Goal: Navigation & Orientation: Find specific page/section

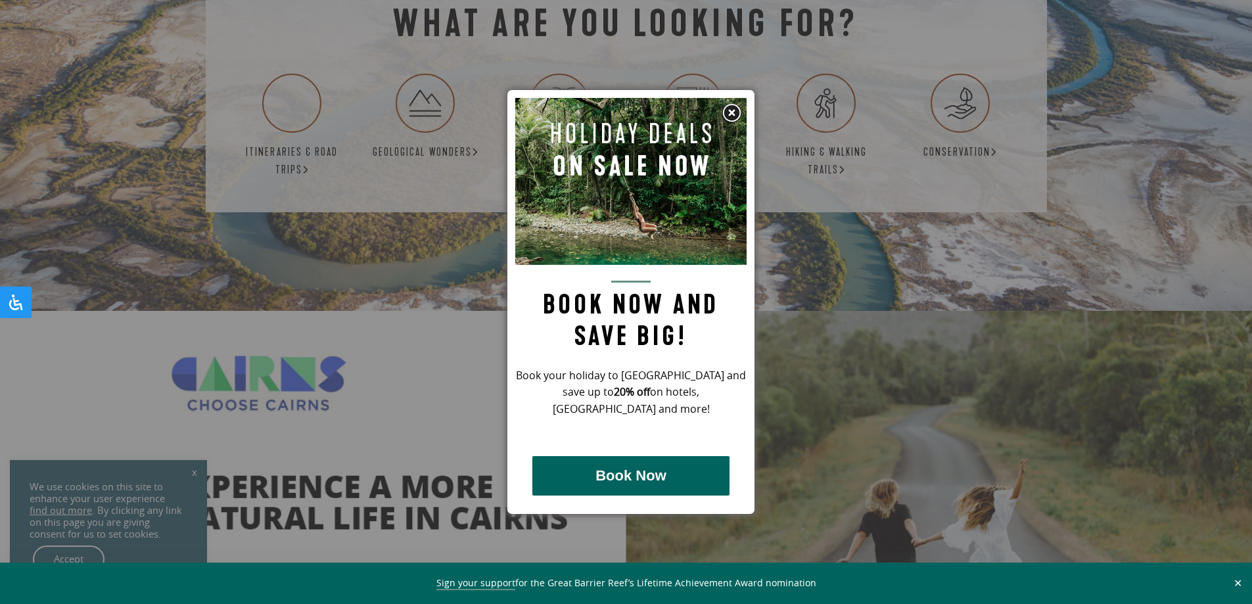
scroll to position [2496, 0]
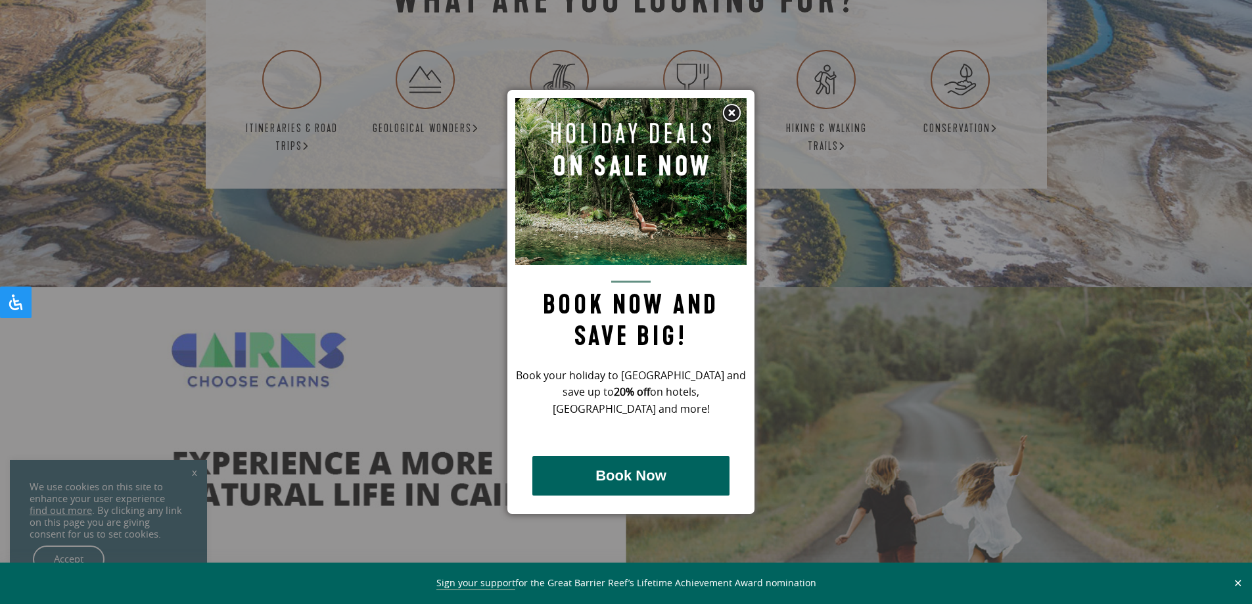
click at [736, 107] on img at bounding box center [731, 113] width 20 height 20
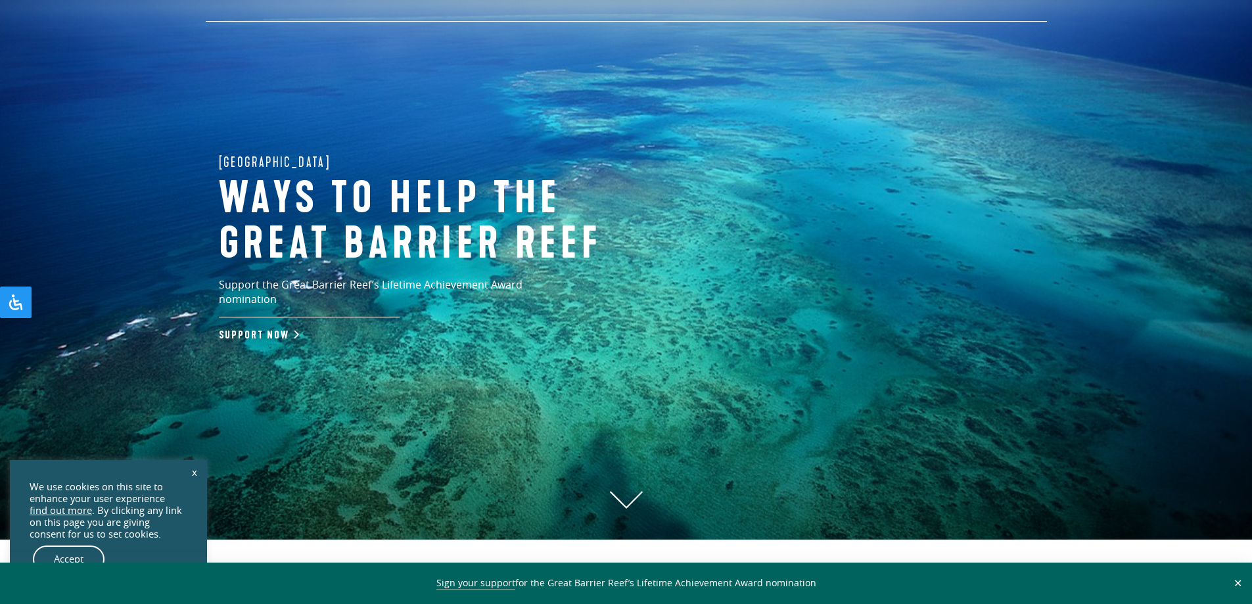
scroll to position [0, 0]
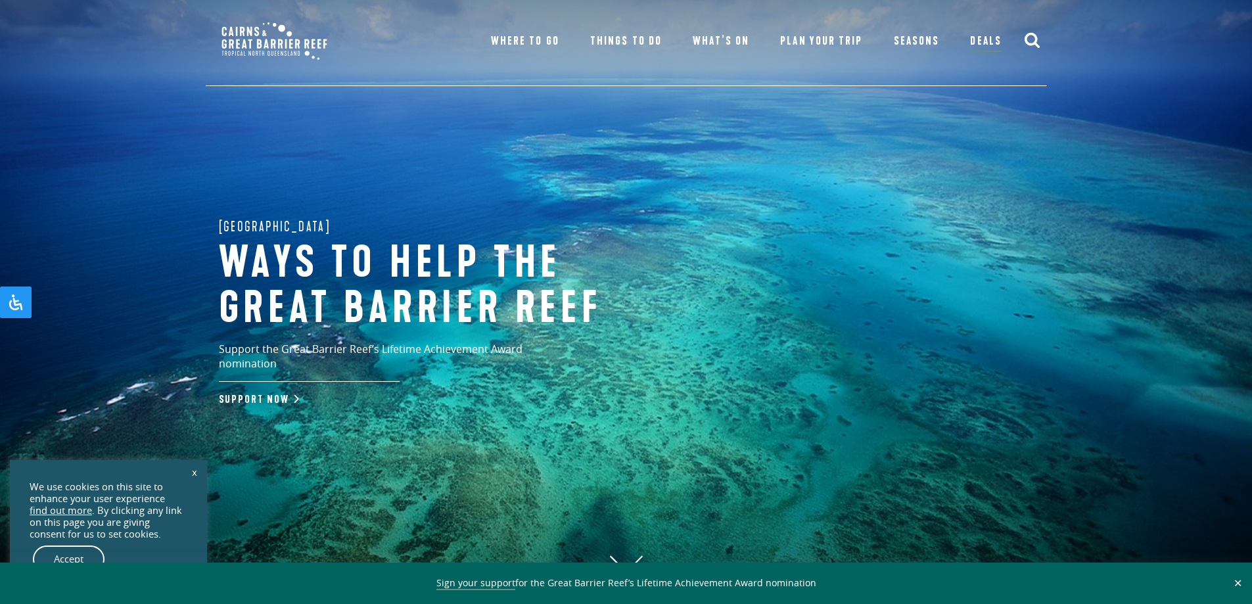
click at [192, 472] on link "x" at bounding box center [194, 471] width 18 height 29
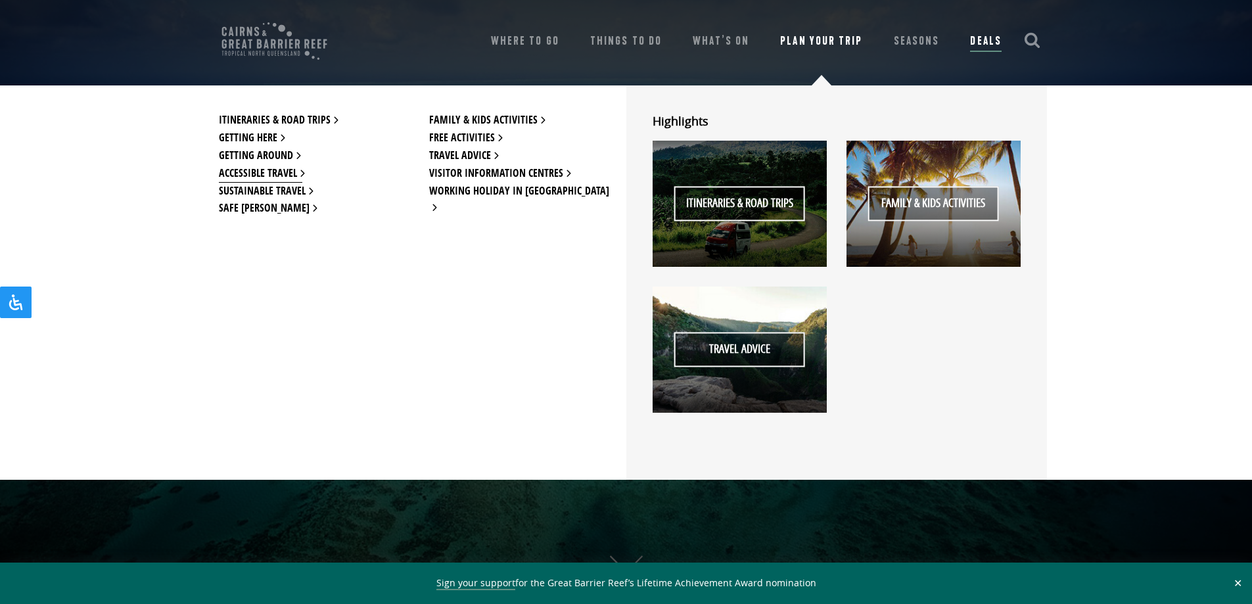
click at [264, 176] on link "Accessible Travel" at bounding box center [260, 174] width 83 height 18
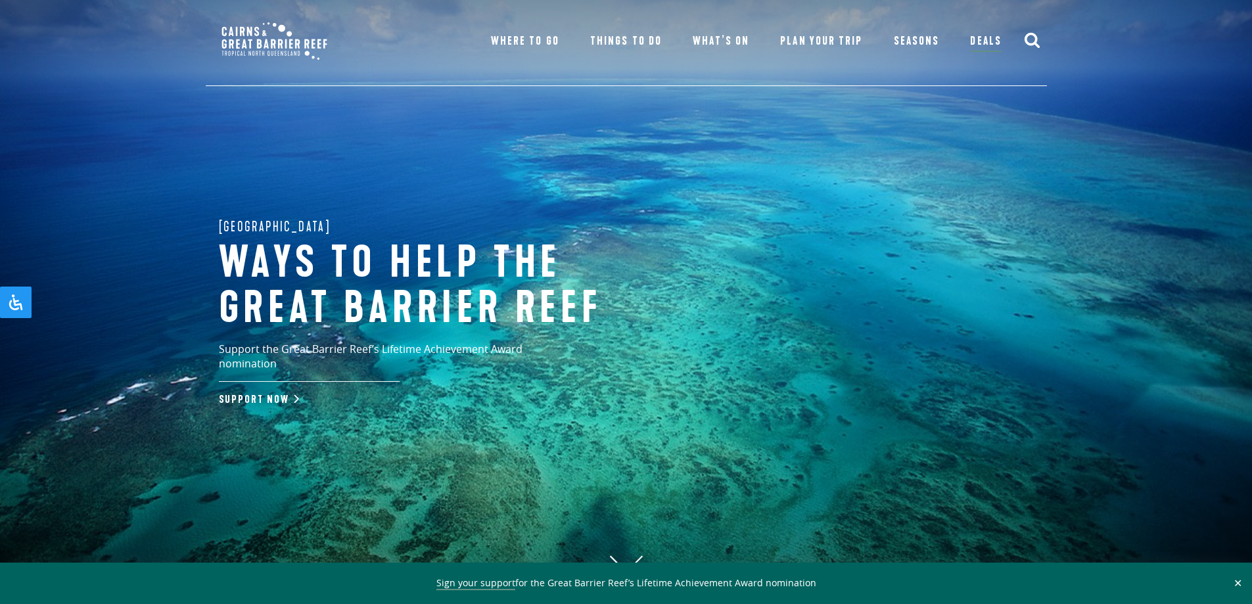
click at [260, 35] on img at bounding box center [274, 41] width 124 height 56
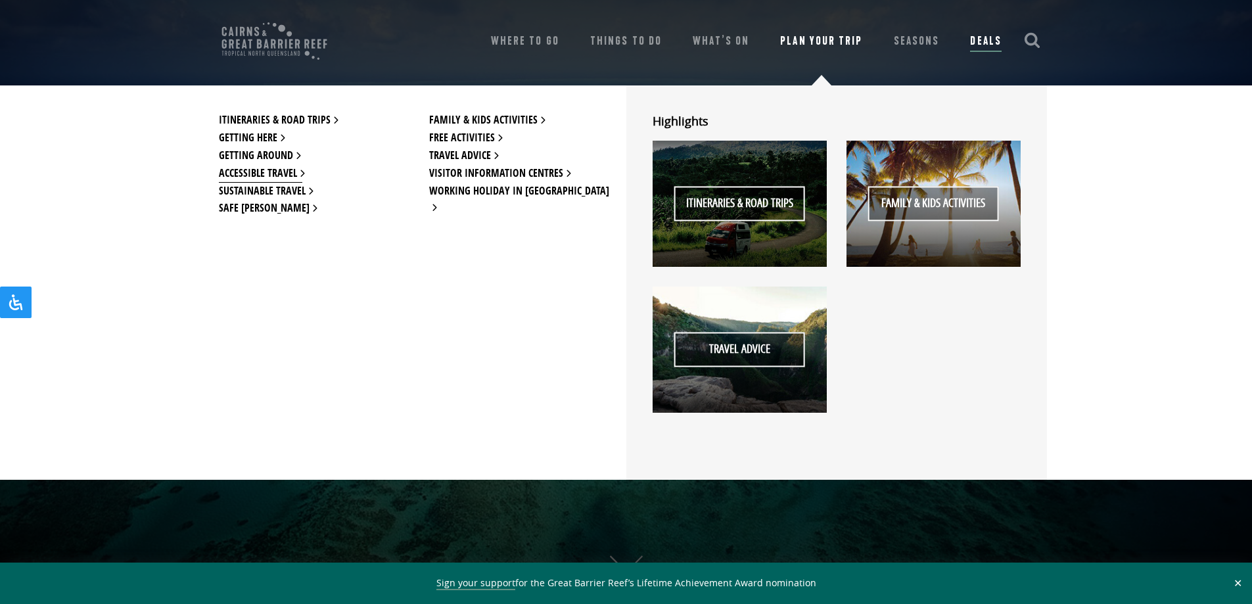
click at [294, 169] on link "Accessible Travel" at bounding box center [260, 174] width 83 height 18
